Goal: Information Seeking & Learning: Learn about a topic

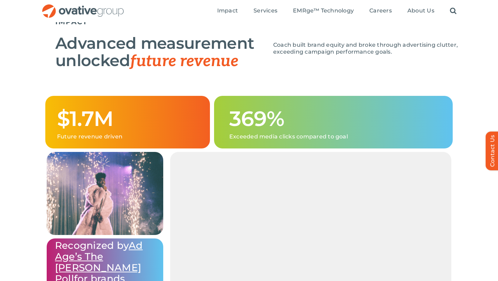
scroll to position [603, 0]
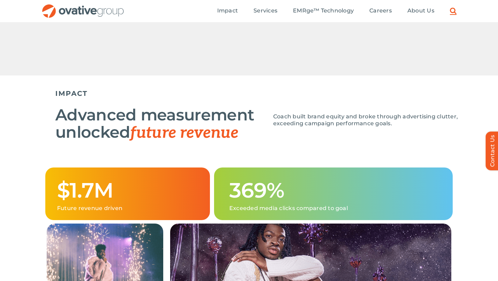
click at [453, 10] on link "Search" at bounding box center [452, 11] width 7 height 8
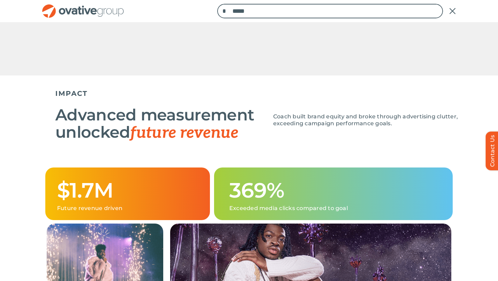
type input "*****"
click at [217, 4] on input "*" at bounding box center [224, 11] width 15 height 15
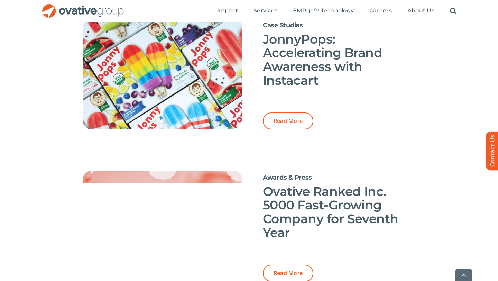
scroll to position [1396, 0]
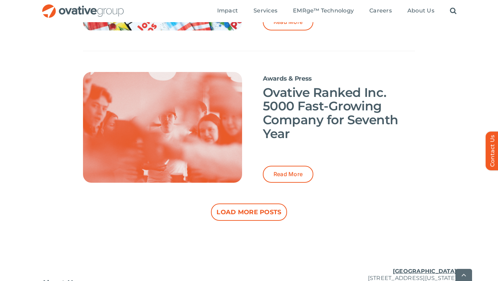
click at [275, 212] on button "Load More Posts" at bounding box center [249, 211] width 76 height 17
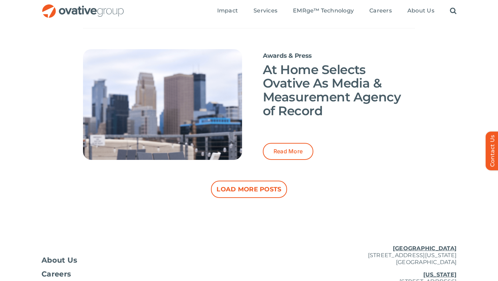
scroll to position [2936, 0]
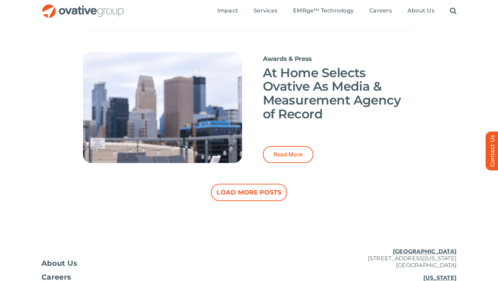
click at [254, 195] on button "Load More Posts" at bounding box center [249, 191] width 76 height 17
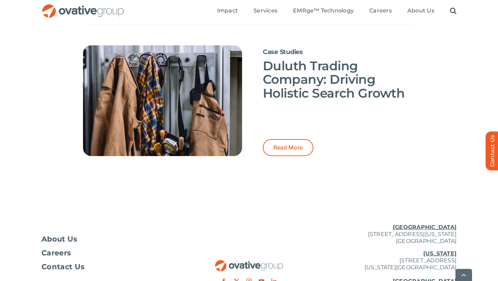
scroll to position [3609, 0]
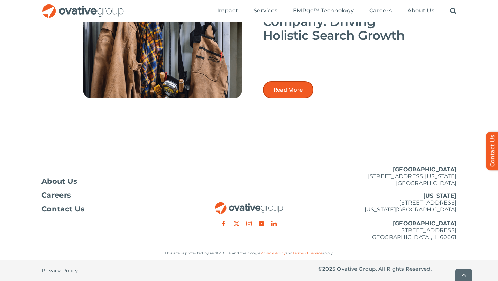
click at [291, 90] on span "Read More" at bounding box center [287, 89] width 29 height 7
